Goal: Information Seeking & Learning: Learn about a topic

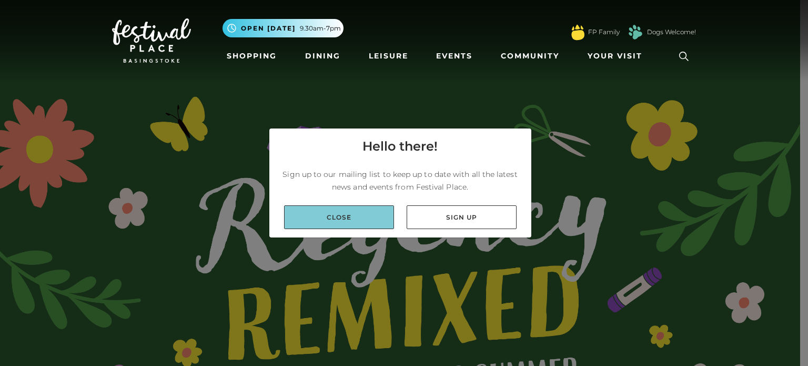
click at [361, 218] on link "Close" at bounding box center [339, 217] width 110 height 24
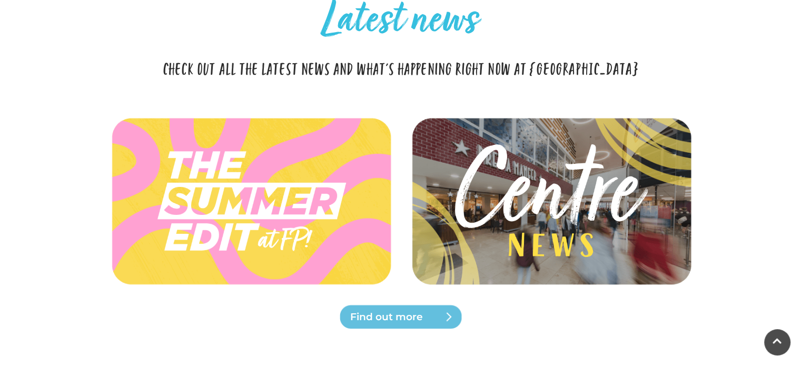
scroll to position [2657, 0]
click at [379, 321] on span "Find out more" at bounding box center [413, 316] width 126 height 15
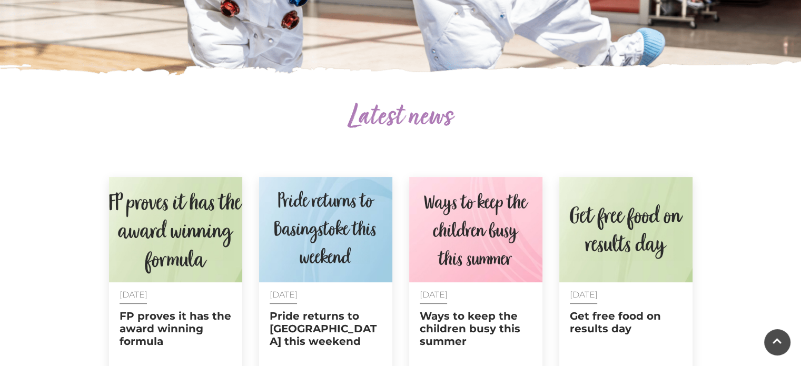
scroll to position [482, 0]
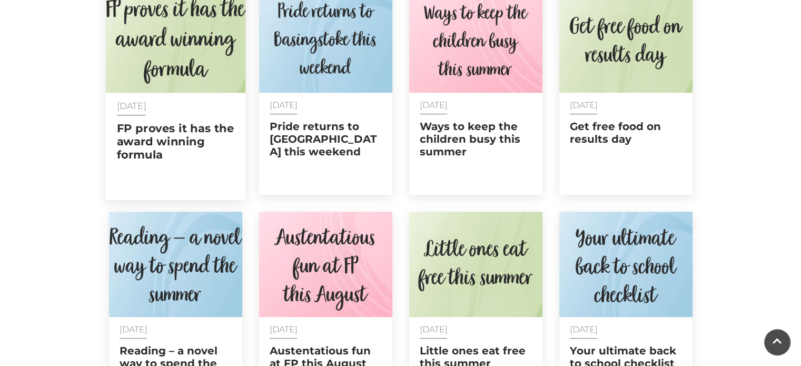
click at [172, 159] on h2 "FP proves it has the award winning formula" at bounding box center [175, 142] width 118 height 40
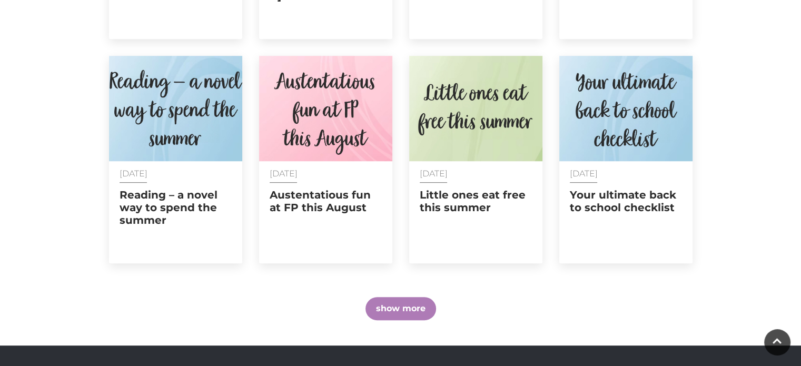
scroll to position [638, 0]
click at [405, 302] on button "show more" at bounding box center [400, 308] width 71 height 23
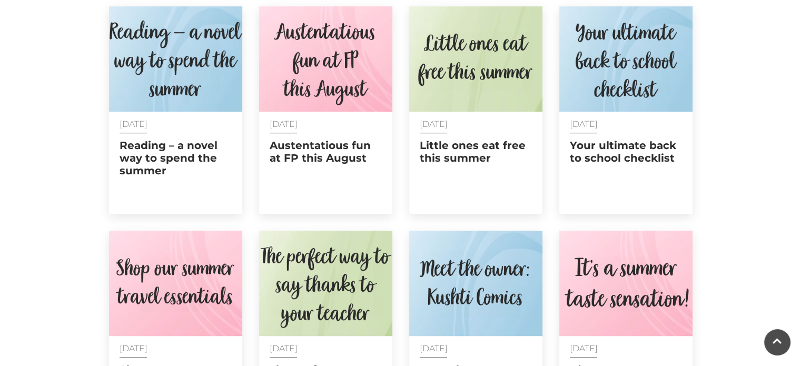
scroll to position [688, 0]
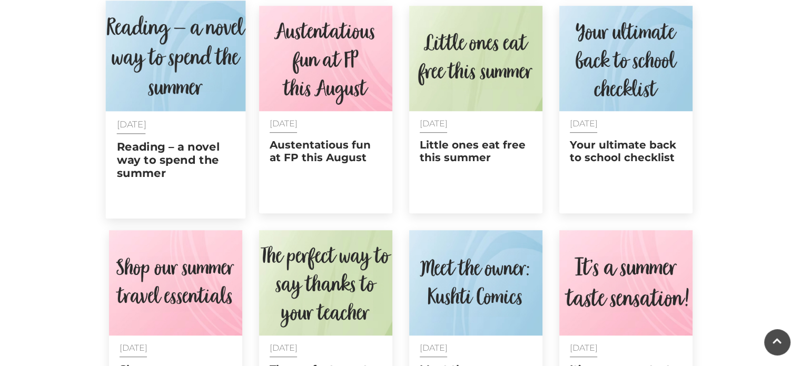
click at [187, 143] on h2 "Reading – a novel way to spend the summer" at bounding box center [175, 160] width 118 height 40
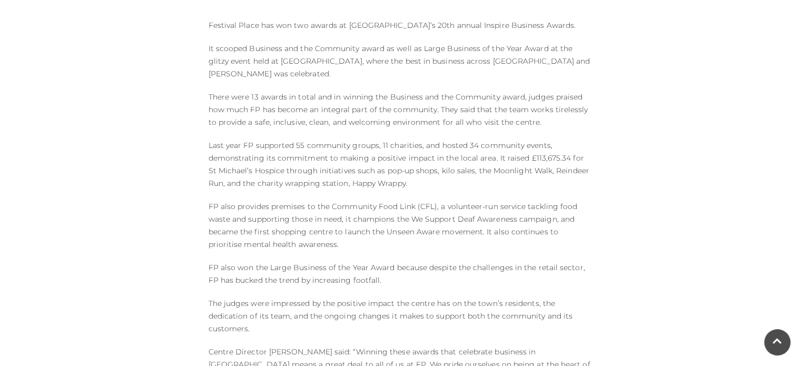
scroll to position [560, 0]
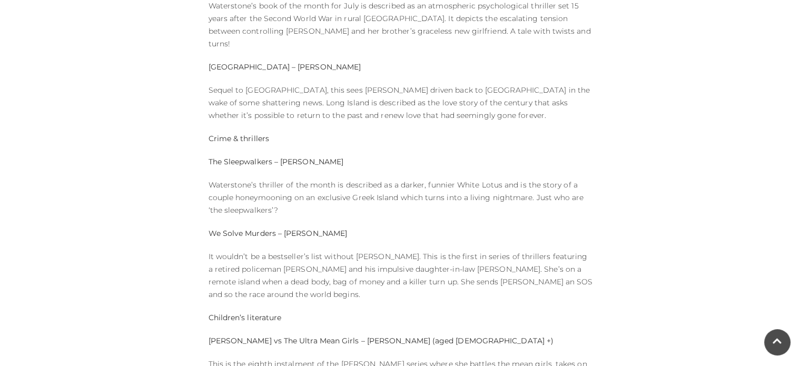
scroll to position [727, 0]
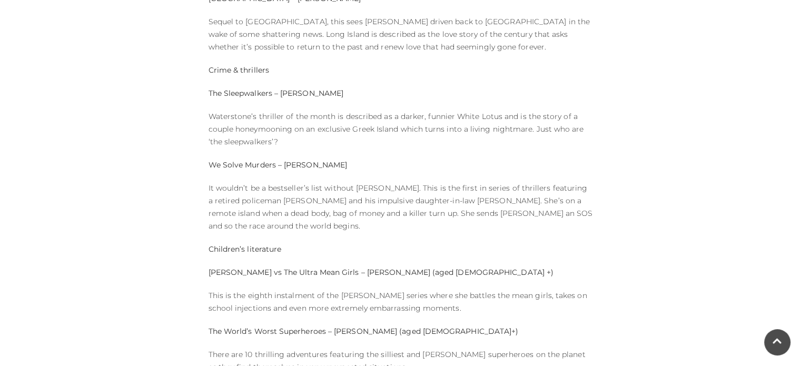
click at [187, 143] on div "Published on: 07 AUGUST 2025 Whether you’re lounging by a pool in the Med or on…" at bounding box center [401, 137] width 600 height 1118
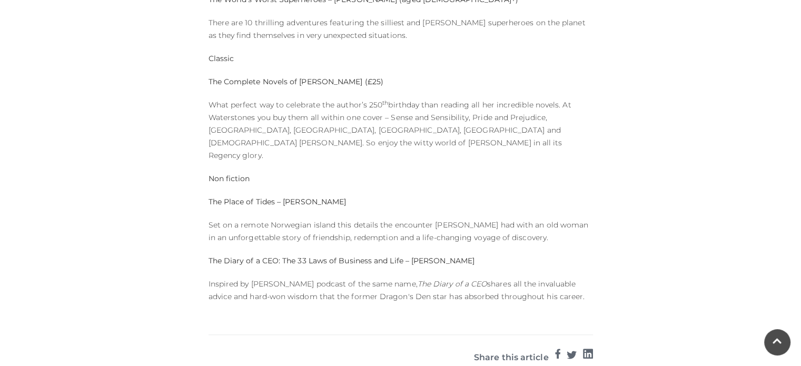
scroll to position [1060, 0]
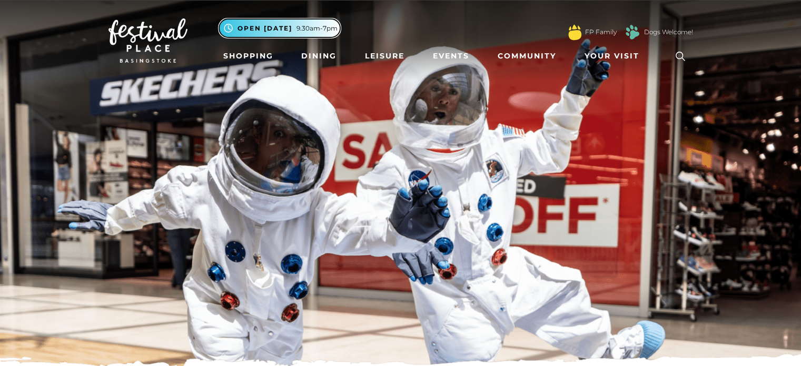
click at [291, 24] on span "Open [DATE]" at bounding box center [264, 28] width 55 height 9
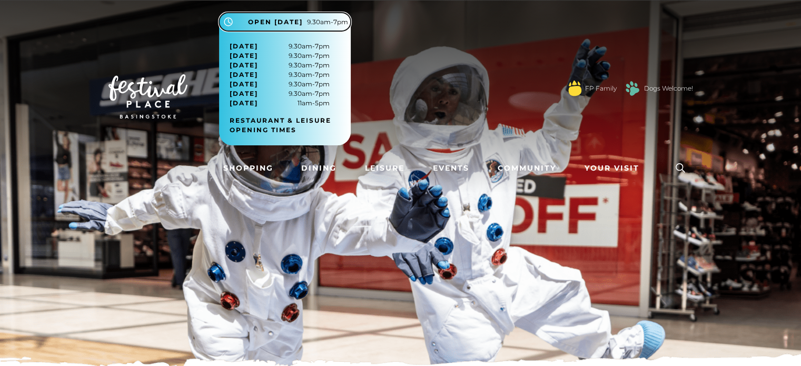
click at [291, 26] on span "Open [DATE]" at bounding box center [275, 21] width 55 height 9
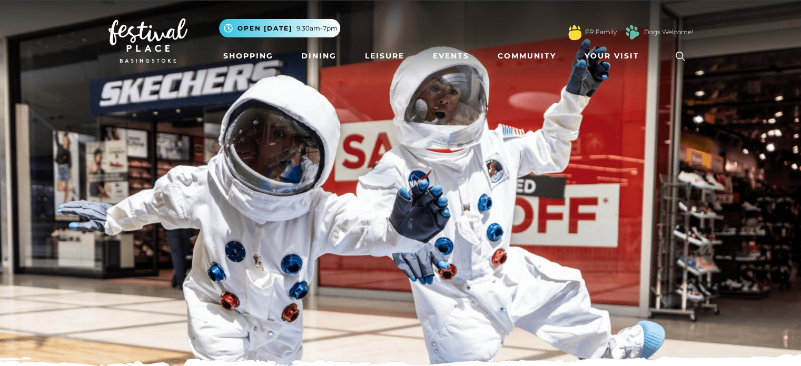
click at [182, 47] on img at bounding box center [147, 40] width 79 height 44
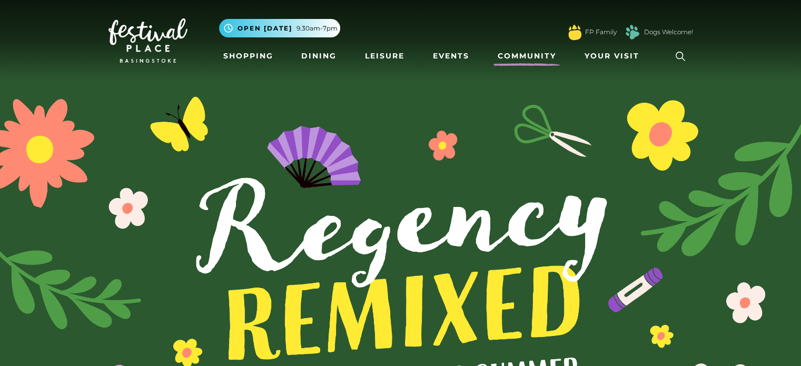
click at [518, 54] on link "Community" at bounding box center [526, 55] width 67 height 19
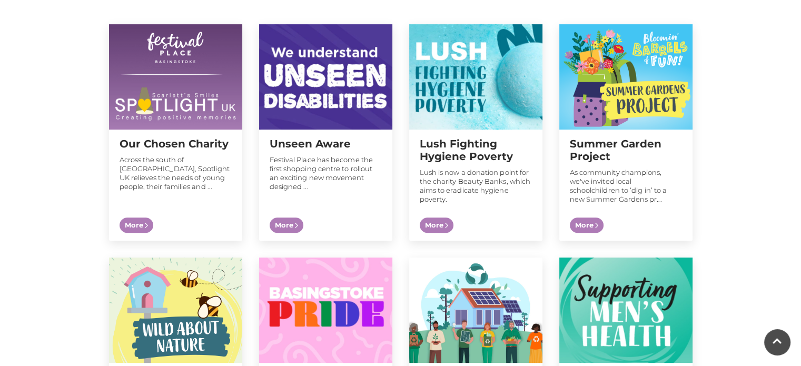
scroll to position [381, 0]
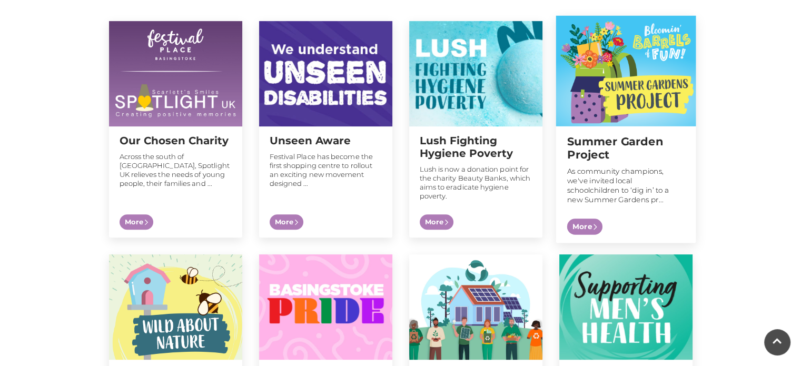
click at [582, 202] on p "As community champions, we've invited local schoolchildren to ‘dig in’ to a new…" at bounding box center [625, 184] width 118 height 37
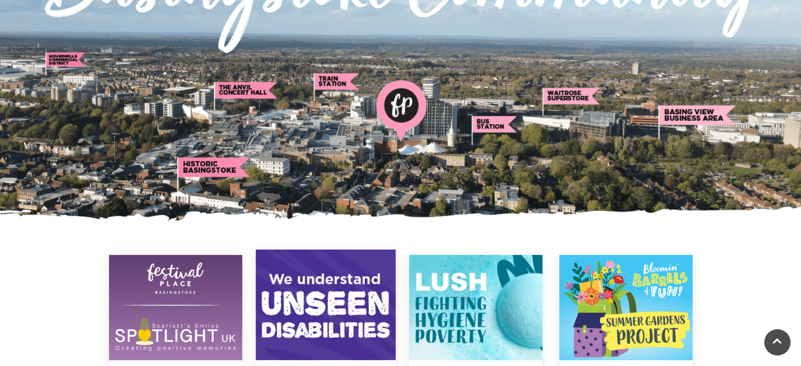
scroll to position [0, 0]
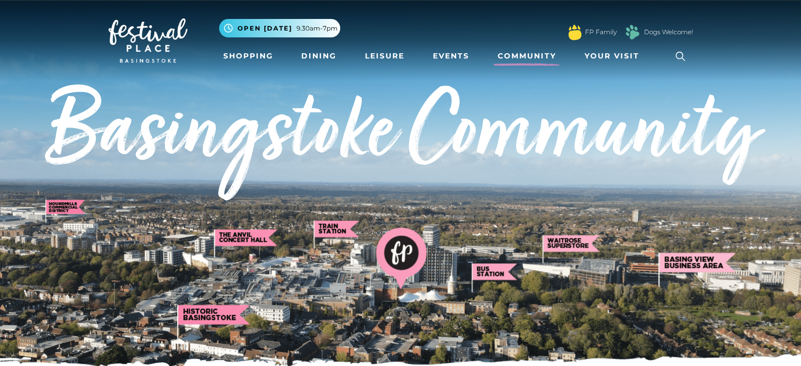
click at [154, 32] on img at bounding box center [147, 40] width 79 height 44
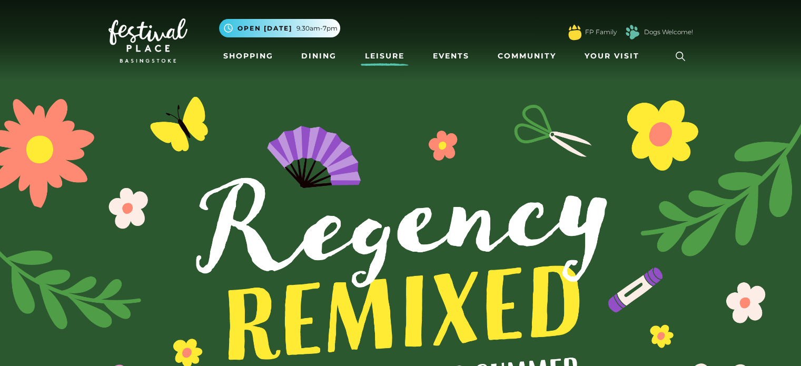
click at [383, 56] on link "Leisure" at bounding box center [385, 55] width 48 height 19
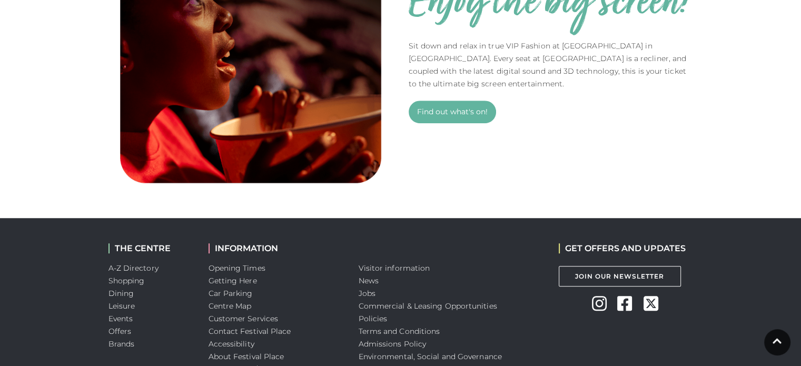
scroll to position [884, 0]
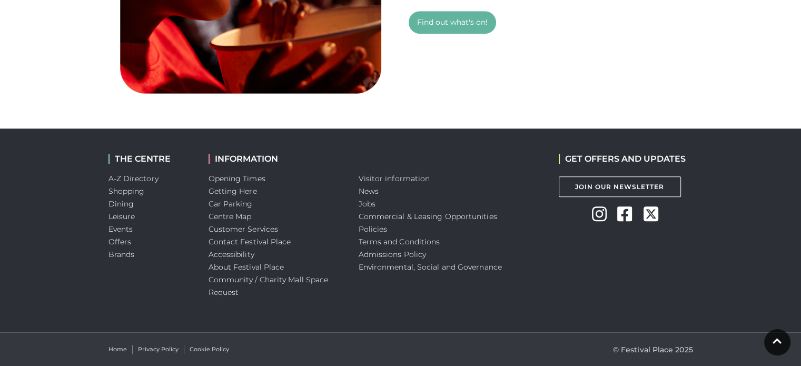
click at [596, 215] on icon at bounding box center [599, 213] width 15 height 17
